Goal: Complete application form

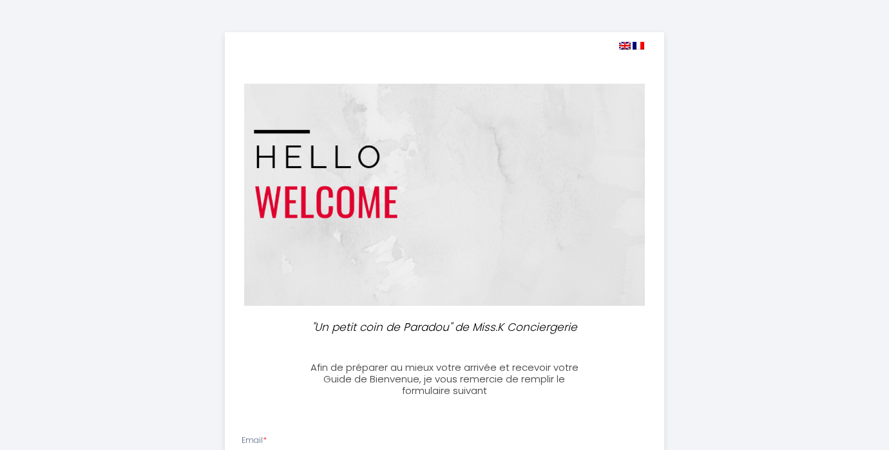
select select
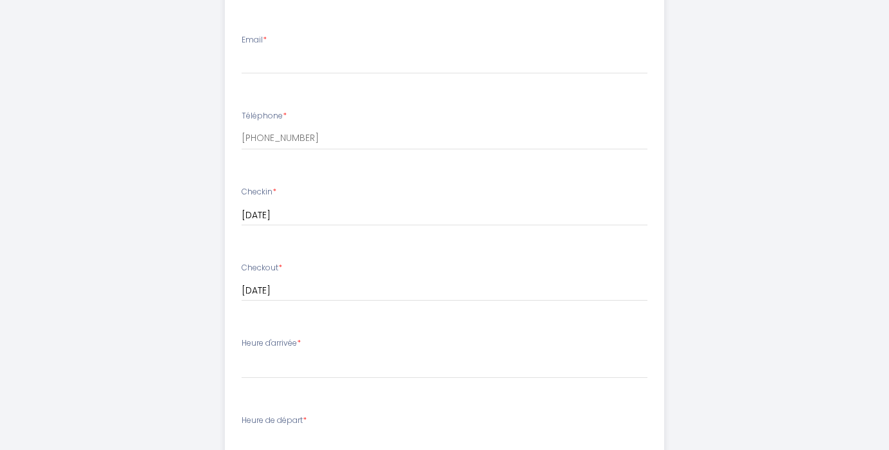
scroll to position [401, 0]
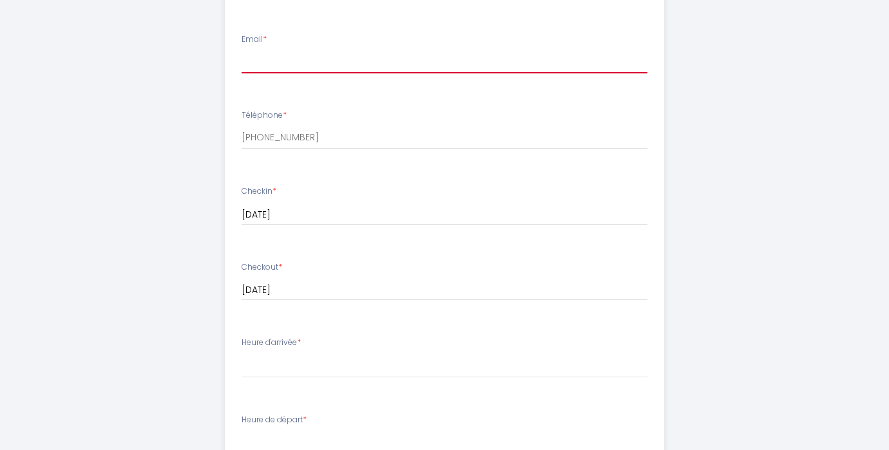
click at [307, 59] on input "Email *" at bounding box center [445, 61] width 406 height 23
type input "[EMAIL_ADDRESS][DOMAIN_NAME]"
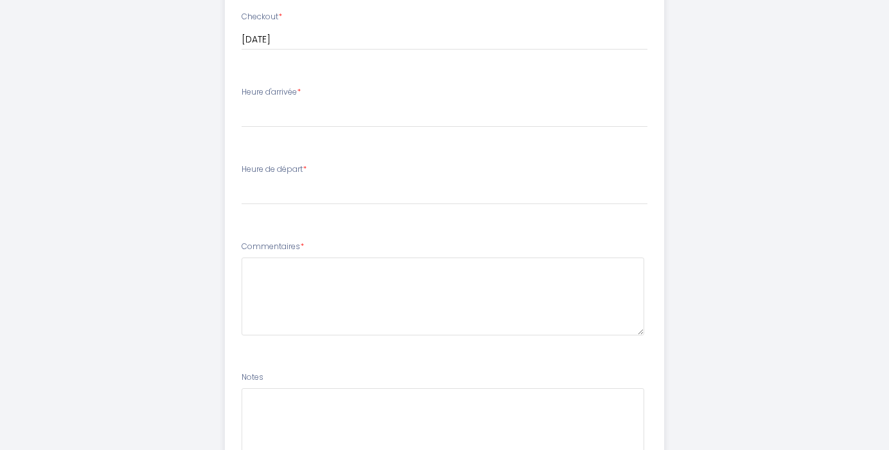
scroll to position [664, 0]
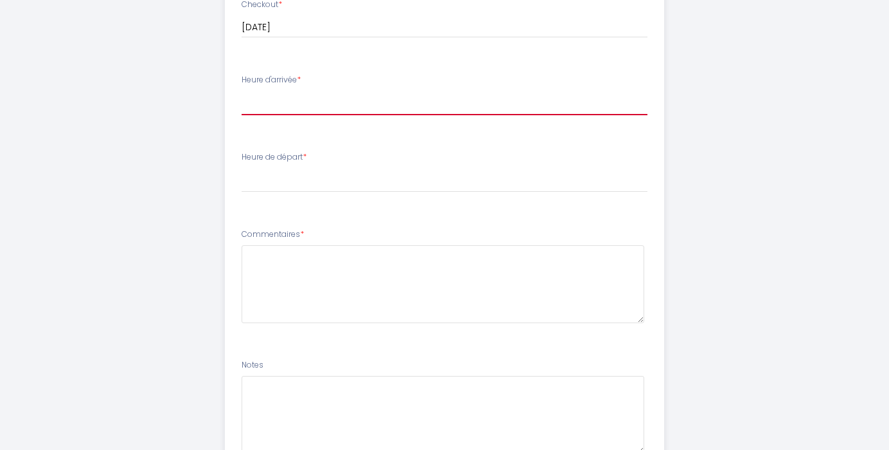
click at [262, 99] on select "16:00 16:30 17:00 17:30 18:00 18:30 19:00 19:30 20:00 20:30 21:00 21:30 22:00 2…" at bounding box center [445, 103] width 406 height 24
select select "16:00"
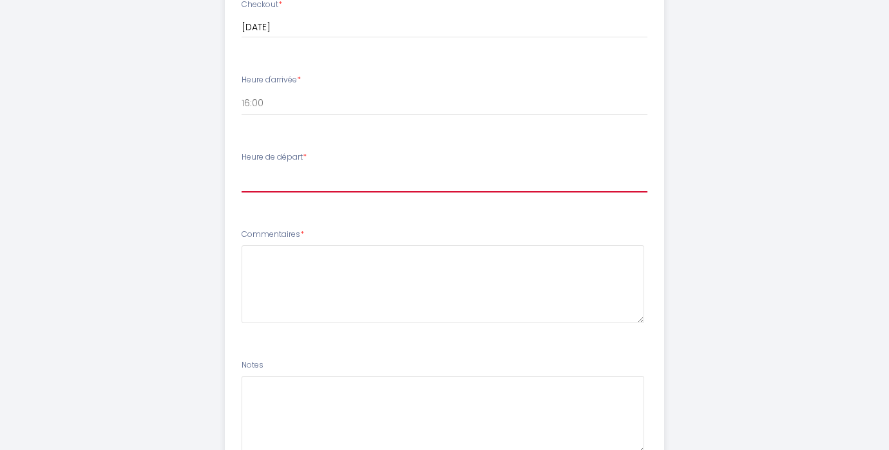
click at [253, 184] on select "00:00 00:30 01:00 01:30 02:00 02:30 03:00 03:30 04:00 04:30 05:00 05:30 06:00 0…" at bounding box center [445, 180] width 406 height 24
click at [264, 182] on select "00:00 00:30 01:00 01:30 02:00 02:30 03:00 03:30 04:00 04:30 05:00 05:30 06:00 0…" at bounding box center [445, 180] width 406 height 24
select select "11:00"
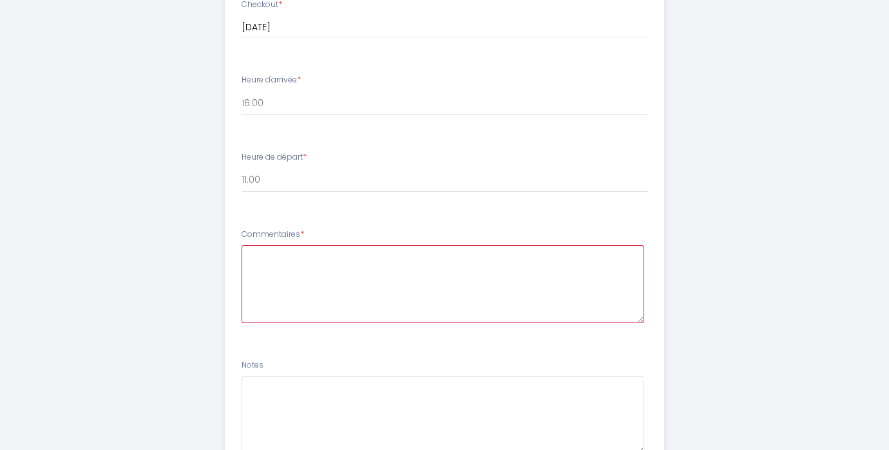
click at [275, 257] on textarea at bounding box center [443, 284] width 403 height 78
click at [257, 260] on textarea at bounding box center [443, 284] width 403 height 78
paste textarea "Bonjour, nous nous réjouissons beaucoup de notre séjour. Nous prévoyons d'arriv…"
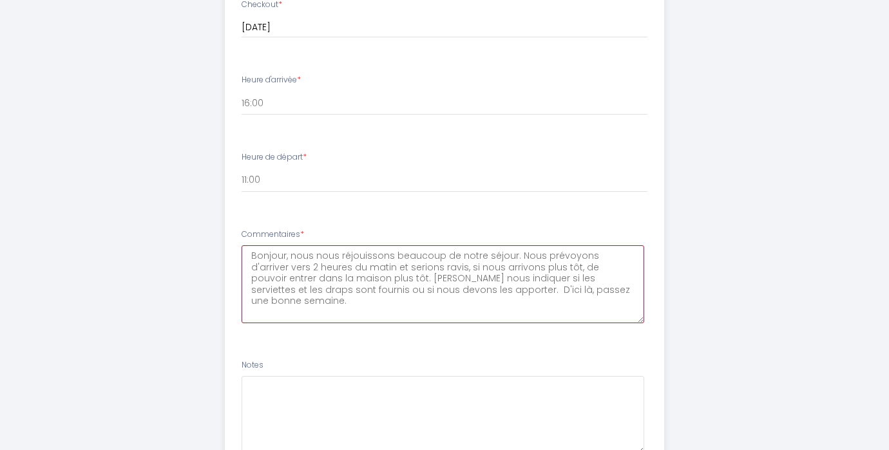
click at [506, 255] on textarea "Bonjour, nous nous réjouissons beaucoup de notre séjour. Nous prévoyons d'arriv…" at bounding box center [443, 284] width 403 height 78
click at [575, 256] on textarea "Bonjour, nous nous réjouissons beaucoup de notre vacances chez vous. Nous prévo…" at bounding box center [443, 284] width 403 height 78
click at [443, 268] on textarea "Bonjour, nous nous réjouissons beaucoup de notre vacances chez vous. Nous prévo…" at bounding box center [443, 284] width 403 height 78
drag, startPoint x: 525, startPoint y: 267, endPoint x: 456, endPoint y: 267, distance: 68.9
click at [456, 267] on textarea "Bonjour, nous nous réjouissons beaucoup de notre vacances chez vous. Nous prévo…" at bounding box center [443, 284] width 403 height 78
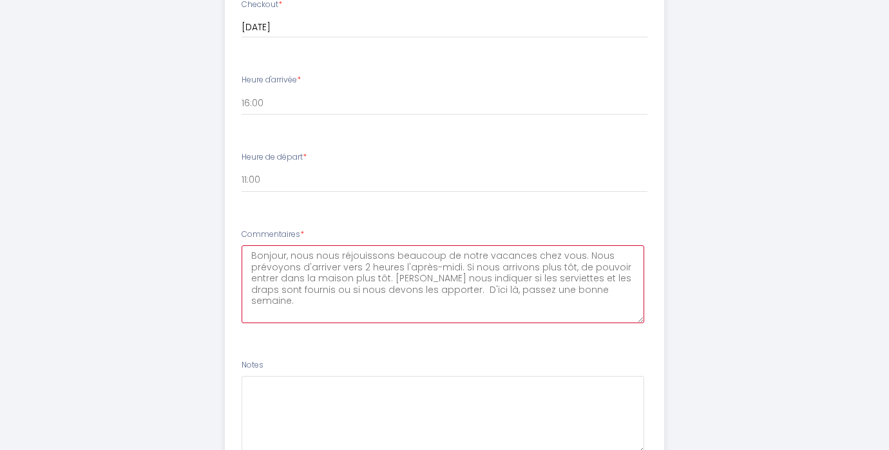
click at [568, 268] on textarea "Bonjour, nous nous réjouissons beaucoup de notre vacances chez vous. Nous prévo…" at bounding box center [443, 284] width 403 height 78
click at [300, 278] on textarea "Bonjour, nous nous réjouissons beaucoup de notre vacances chez vous. Nous prévo…" at bounding box center [443, 284] width 403 height 78
click at [309, 278] on textarea "Bonjour, nous nous réjouissons beaucoup de notre vacances chez vous. Nous prévo…" at bounding box center [443, 284] width 403 height 78
drag, startPoint x: 459, startPoint y: 267, endPoint x: 508, endPoint y: 280, distance: 50.6
click at [508, 280] on textarea "Bonjour, nous nous réjouissons beaucoup de notre vacances chez vous. Nous prévo…" at bounding box center [443, 284] width 403 height 78
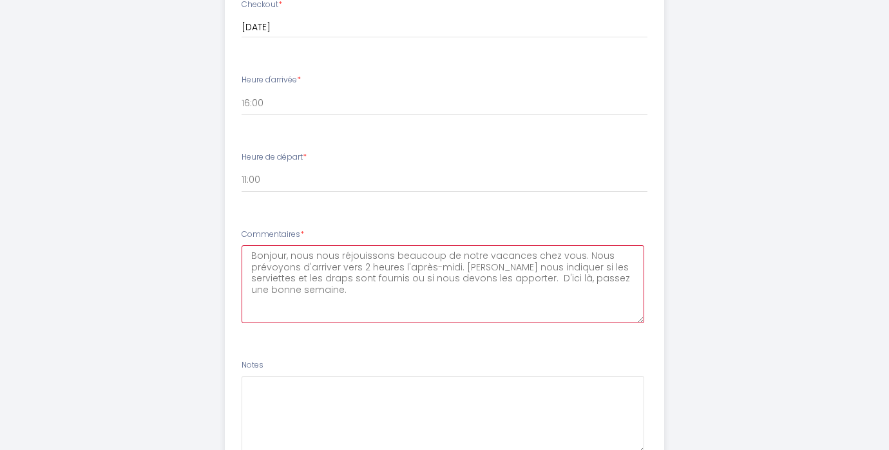
paste textarea "Si nous arrivons plus tôt, serait-il possible d'emménager dans la maison plus t…"
drag, startPoint x: 355, startPoint y: 280, endPoint x: 300, endPoint y: 281, distance: 54.8
click at [300, 281] on textarea "Bonjour, nous nous réjouissons beaucoup de notre vacances chez vous. Nous prévo…" at bounding box center [443, 284] width 403 height 78
click at [334, 303] on textarea "Bonjour, nous nous réjouissons beaucoup de notre vacances chez vous. Nous prévo…" at bounding box center [443, 284] width 403 height 78
paste textarea "Si vous avez des questions, n'hésitez pas à nous contacter."
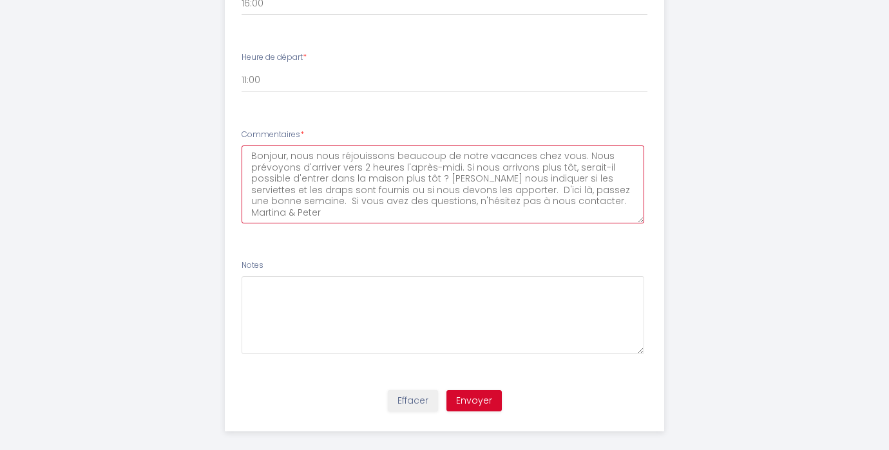
scroll to position [778, 0]
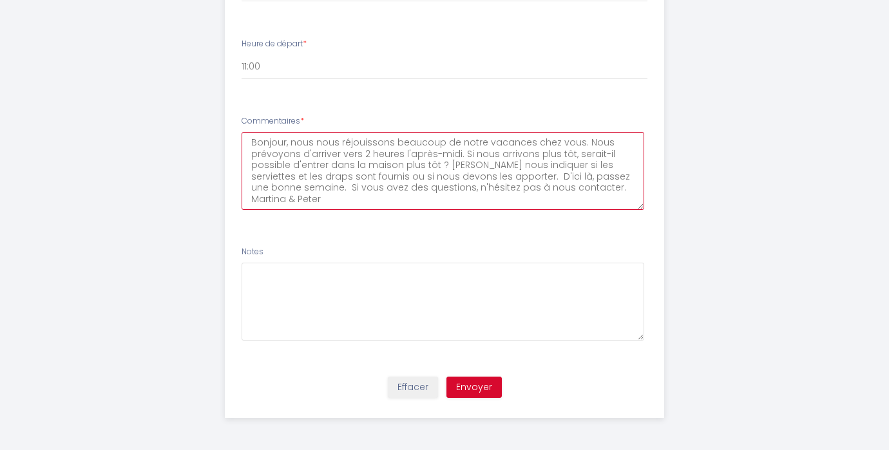
type textarea "Bonjour, nous nous réjouissons beaucoup de notre vacances chez vous. Nous prévo…"
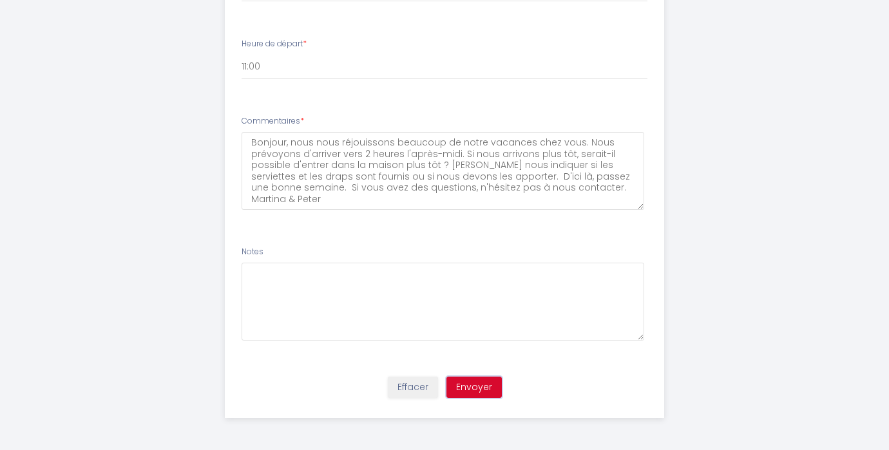
click at [473, 388] on button "Envoyer" at bounding box center [473, 388] width 55 height 22
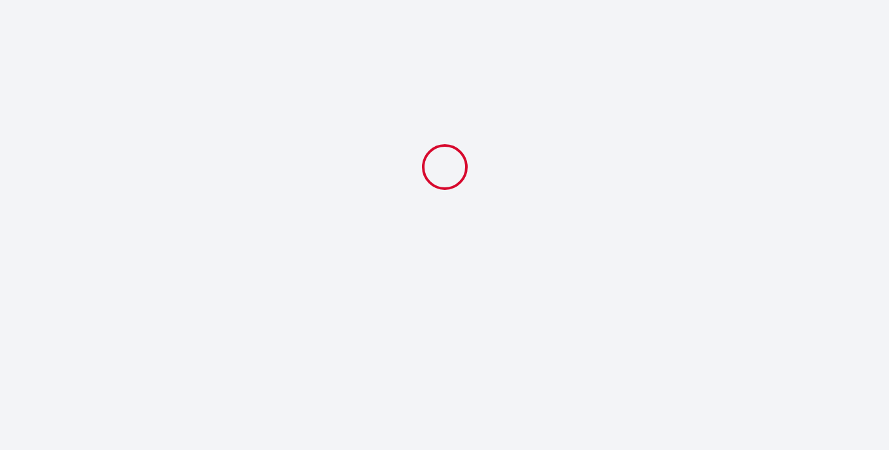
scroll to position [0, 0]
select select "11:00"
